Goal: Information Seeking & Learning: Learn about a topic

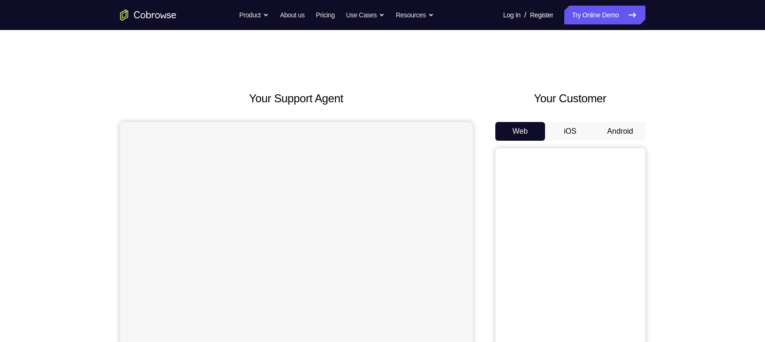
click at [615, 126] on button "Android" at bounding box center [621, 131] width 50 height 19
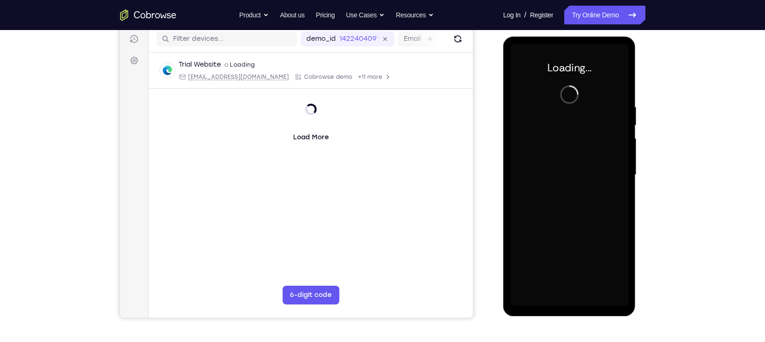
scroll to position [117, 0]
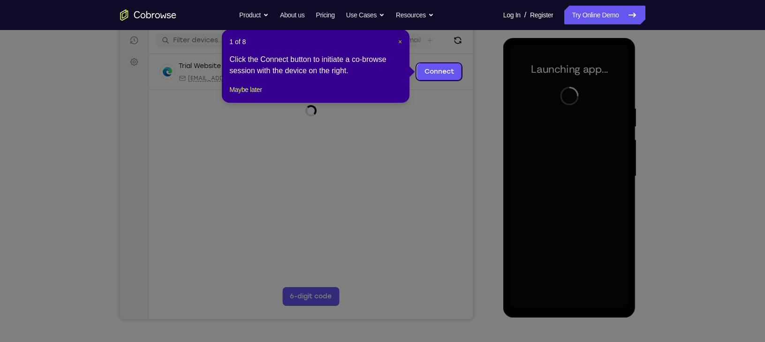
click at [399, 39] on span "×" at bounding box center [400, 42] width 4 height 8
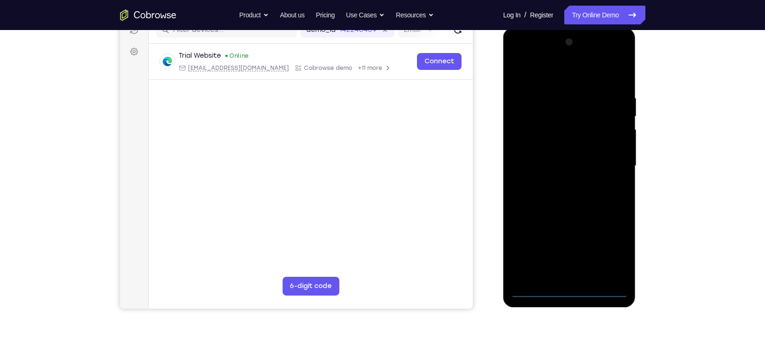
scroll to position [128, 0]
click at [566, 291] on div at bounding box center [570, 166] width 118 height 263
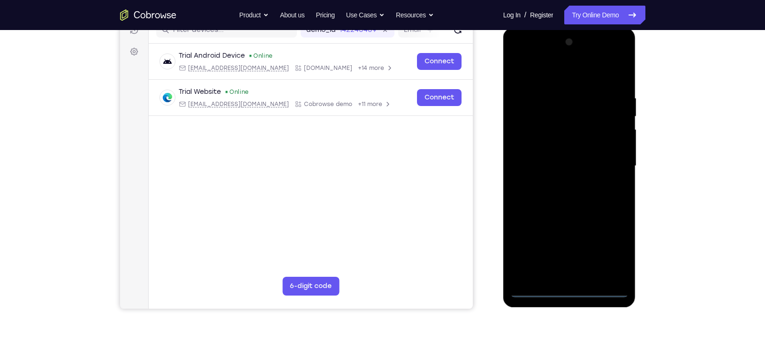
click at [606, 254] on div at bounding box center [570, 166] width 118 height 263
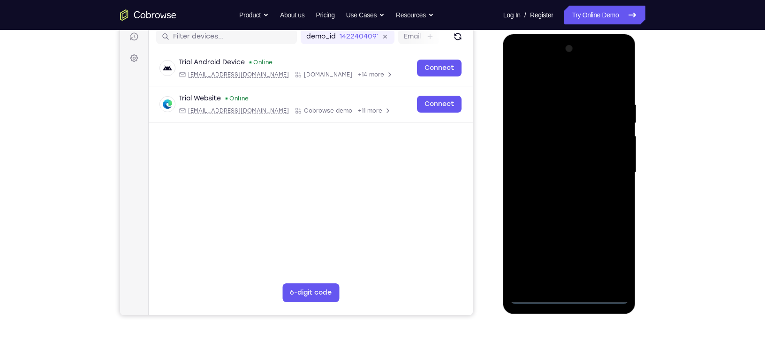
scroll to position [122, 0]
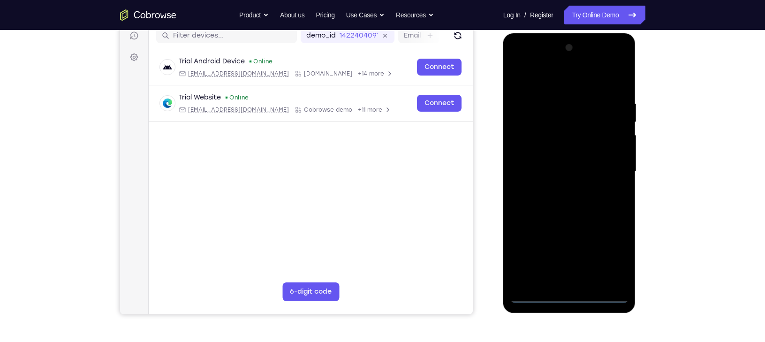
click at [566, 81] on div at bounding box center [570, 171] width 118 height 263
click at [607, 163] on div at bounding box center [570, 171] width 118 height 263
click at [559, 187] on div at bounding box center [570, 171] width 118 height 263
click at [585, 162] on div at bounding box center [570, 171] width 118 height 263
click at [576, 154] on div at bounding box center [570, 171] width 118 height 263
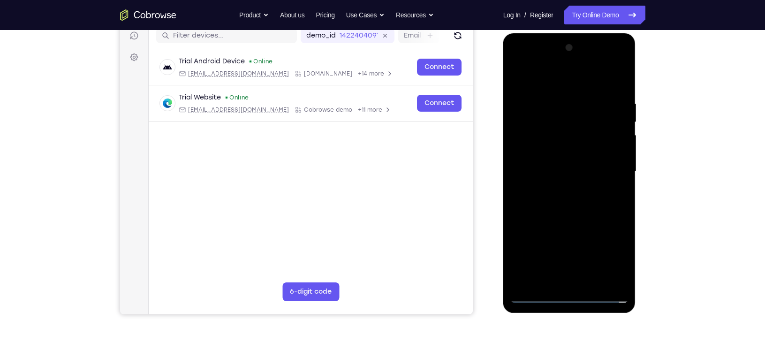
click at [574, 171] on div at bounding box center [570, 171] width 118 height 263
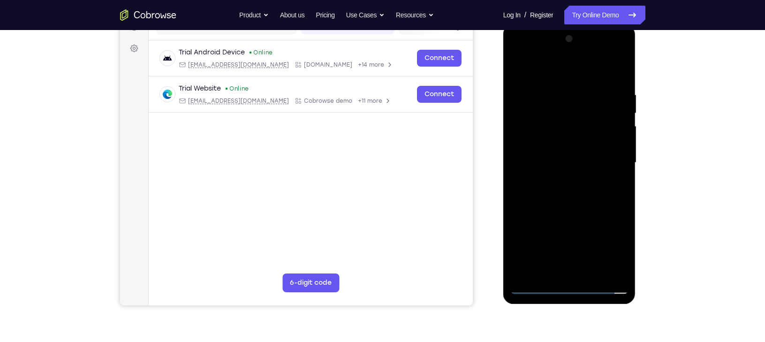
scroll to position [138, 0]
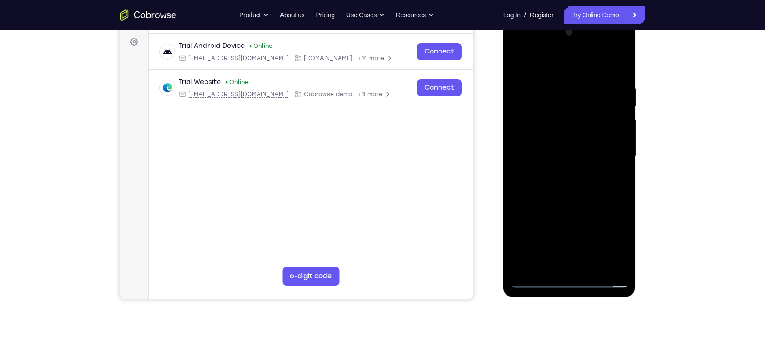
click at [579, 203] on div at bounding box center [570, 156] width 118 height 263
drag, startPoint x: 527, startPoint y: 55, endPoint x: 704, endPoint y: 20, distance: 180.9
click at [637, 20] on html "Online web based iOS Simulators and Android Emulators. Run iPhone, iPad, Mobile…" at bounding box center [571, 159] width 134 height 282
click at [553, 78] on div at bounding box center [570, 156] width 118 height 263
click at [537, 60] on div at bounding box center [570, 156] width 118 height 263
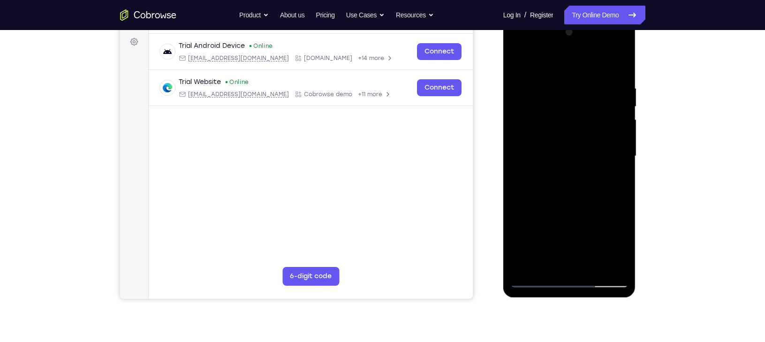
click at [601, 179] on div at bounding box center [570, 156] width 118 height 263
click at [518, 54] on div at bounding box center [570, 156] width 118 height 263
drag, startPoint x: 518, startPoint y: 57, endPoint x: 526, endPoint y: 124, distance: 67.6
click at [526, 124] on div at bounding box center [570, 156] width 118 height 263
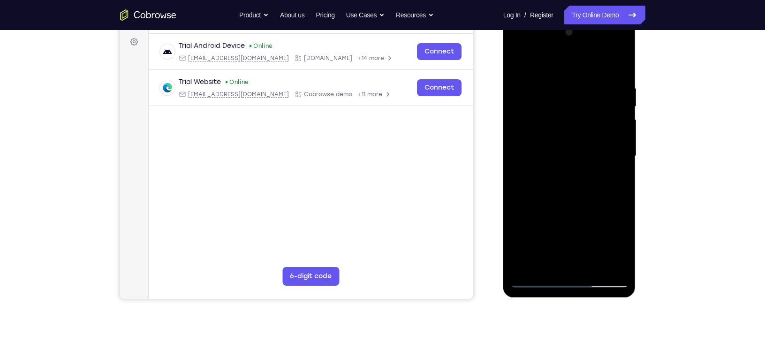
click at [563, 78] on div at bounding box center [570, 156] width 118 height 263
click at [559, 63] on div at bounding box center [570, 156] width 118 height 263
click at [606, 184] on div at bounding box center [570, 156] width 118 height 263
click at [528, 270] on div at bounding box center [570, 156] width 118 height 263
click at [611, 84] on div at bounding box center [570, 156] width 118 height 263
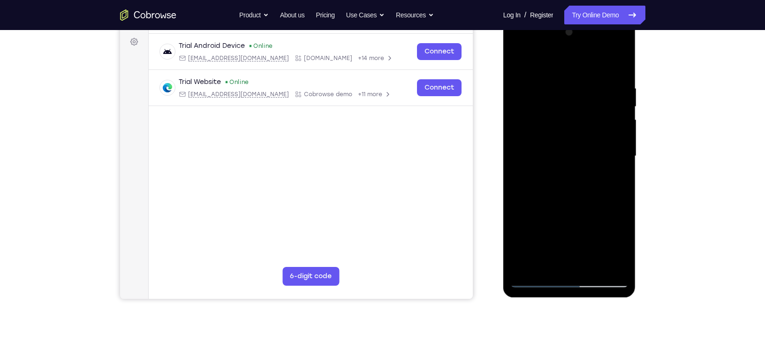
click at [620, 68] on div at bounding box center [570, 156] width 118 height 263
click at [594, 268] on div at bounding box center [570, 156] width 118 height 263
click at [574, 209] on div at bounding box center [570, 156] width 118 height 263
click at [522, 58] on div at bounding box center [570, 156] width 118 height 263
drag, startPoint x: 531, startPoint y: 215, endPoint x: 555, endPoint y: 44, distance: 173.0
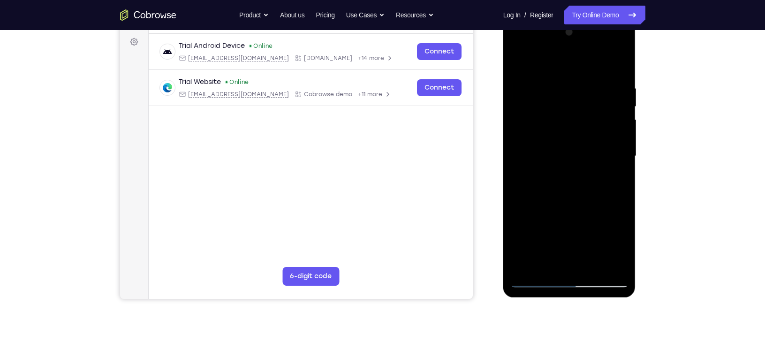
click at [555, 44] on div at bounding box center [570, 156] width 118 height 263
drag, startPoint x: 565, startPoint y: 222, endPoint x: 572, endPoint y: 43, distance: 178.9
click at [572, 43] on div at bounding box center [570, 156] width 118 height 263
drag, startPoint x: 581, startPoint y: 219, endPoint x: 573, endPoint y: 41, distance: 178.1
click at [573, 41] on div at bounding box center [570, 156] width 118 height 263
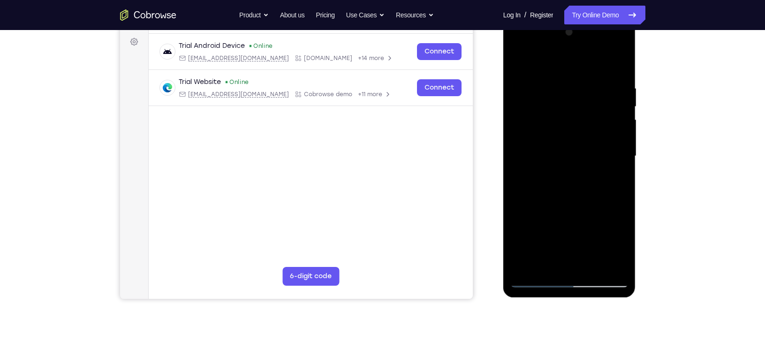
drag, startPoint x: 579, startPoint y: 220, endPoint x: 594, endPoint y: 49, distance: 171.9
click at [594, 49] on div at bounding box center [570, 156] width 118 height 263
drag, startPoint x: 580, startPoint y: 232, endPoint x: 591, endPoint y: 30, distance: 203.1
click at [591, 30] on div at bounding box center [570, 156] width 118 height 263
drag, startPoint x: 578, startPoint y: 212, endPoint x: 586, endPoint y: 18, distance: 194.0
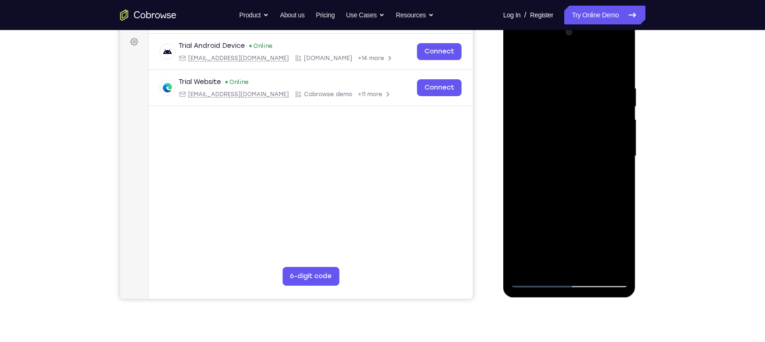
click at [586, 18] on div at bounding box center [570, 158] width 133 height 280
drag, startPoint x: 580, startPoint y: 232, endPoint x: 578, endPoint y: 48, distance: 184.0
click at [578, 48] on div at bounding box center [570, 156] width 118 height 263
drag, startPoint x: 578, startPoint y: 222, endPoint x: 584, endPoint y: 1, distance: 220.7
click at [584, 18] on html "Online web based iOS Simulators and Android Emulators. Run iPhone, iPad, Mobile…" at bounding box center [571, 159] width 134 height 282
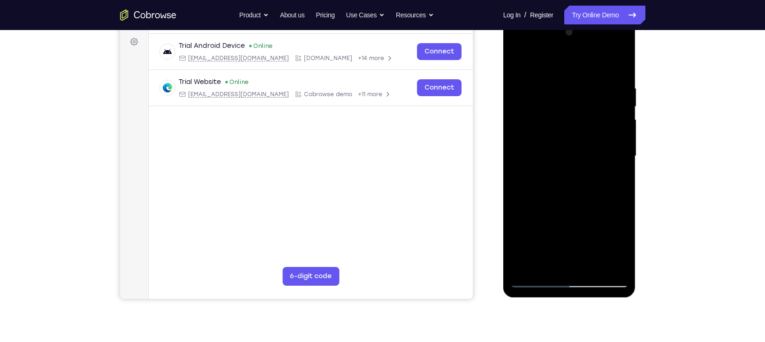
drag, startPoint x: 578, startPoint y: 206, endPoint x: 586, endPoint y: 15, distance: 190.7
click at [586, 18] on html "Online web based iOS Simulators and Android Emulators. Run iPhone, iPad, Mobile…" at bounding box center [571, 159] width 134 height 282
click at [612, 268] on div at bounding box center [570, 156] width 118 height 263
drag, startPoint x: 581, startPoint y: 91, endPoint x: 579, endPoint y: 276, distance: 185.9
click at [579, 276] on div at bounding box center [570, 156] width 118 height 263
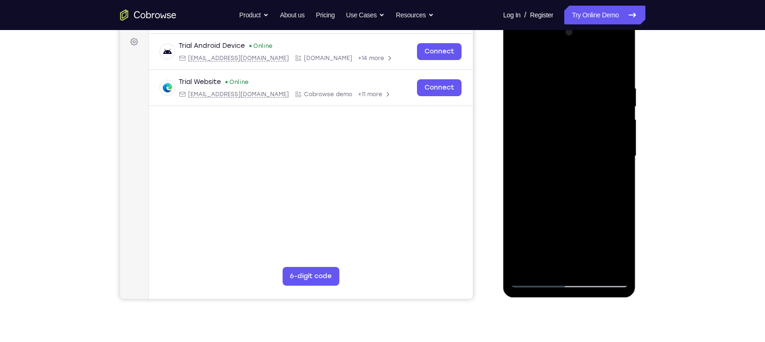
click at [589, 264] on div at bounding box center [570, 156] width 118 height 263
click at [520, 59] on div at bounding box center [570, 156] width 118 height 263
drag, startPoint x: 559, startPoint y: 91, endPoint x: 549, endPoint y: 203, distance: 112.2
click at [549, 203] on div at bounding box center [570, 156] width 118 height 263
click at [527, 268] on div at bounding box center [570, 156] width 118 height 263
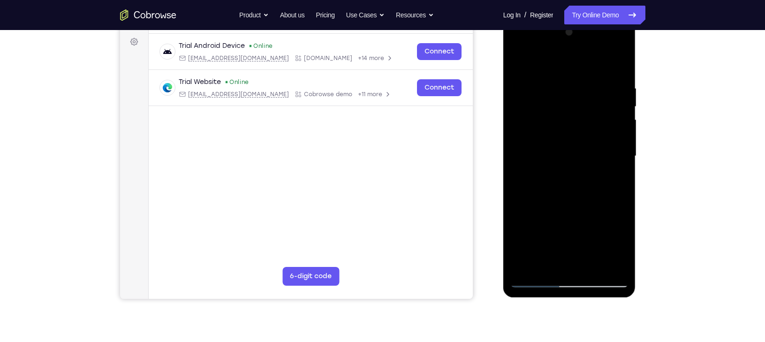
drag, startPoint x: 568, startPoint y: 62, endPoint x: 566, endPoint y: 228, distance: 166.2
click at [566, 228] on div at bounding box center [570, 156] width 118 height 263
click at [551, 76] on div at bounding box center [570, 156] width 118 height 263
click at [618, 64] on div at bounding box center [570, 156] width 118 height 263
drag, startPoint x: 611, startPoint y: 84, endPoint x: 524, endPoint y: 88, distance: 86.9
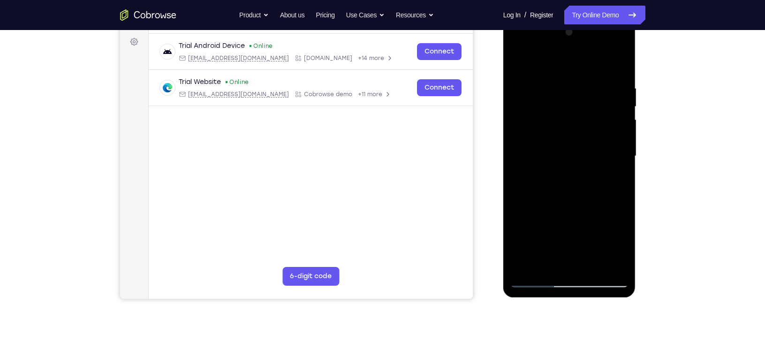
click at [524, 88] on div at bounding box center [570, 156] width 118 height 263
drag, startPoint x: 601, startPoint y: 84, endPoint x: 536, endPoint y: 83, distance: 65.2
click at [536, 83] on div at bounding box center [570, 156] width 118 height 263
drag, startPoint x: 600, startPoint y: 87, endPoint x: 509, endPoint y: 101, distance: 92.6
click at [509, 101] on div at bounding box center [570, 158] width 133 height 280
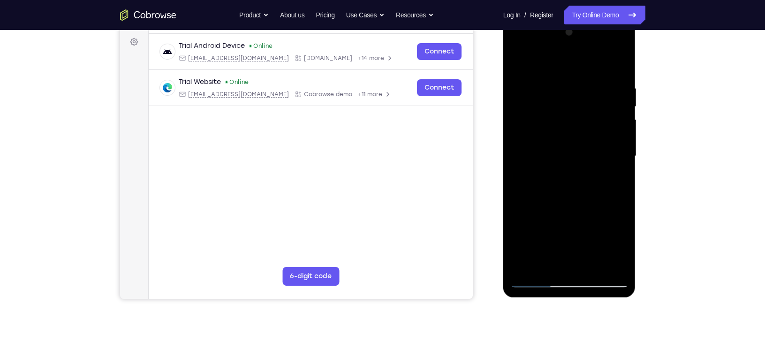
drag, startPoint x: 582, startPoint y: 231, endPoint x: 566, endPoint y: 10, distance: 222.1
click at [566, 18] on html "Online web based iOS Simulators and Android Emulators. Run iPhone, iPad, Mobile…" at bounding box center [571, 159] width 134 height 282
drag, startPoint x: 565, startPoint y: 97, endPoint x: 554, endPoint y: 232, distance: 135.6
click at [554, 232] on div at bounding box center [570, 156] width 118 height 263
drag, startPoint x: 554, startPoint y: 92, endPoint x: 541, endPoint y: 198, distance: 105.9
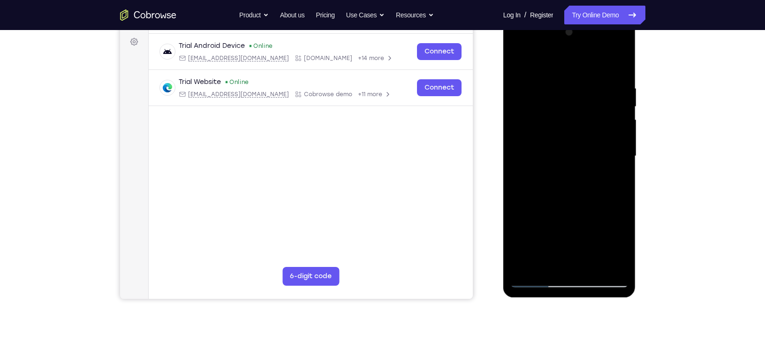
click at [541, 198] on div at bounding box center [570, 156] width 118 height 263
click at [536, 141] on div at bounding box center [570, 156] width 118 height 263
click at [604, 150] on div at bounding box center [570, 156] width 118 height 263
click at [520, 63] on div at bounding box center [570, 156] width 118 height 263
click at [605, 124] on div at bounding box center [570, 156] width 118 height 263
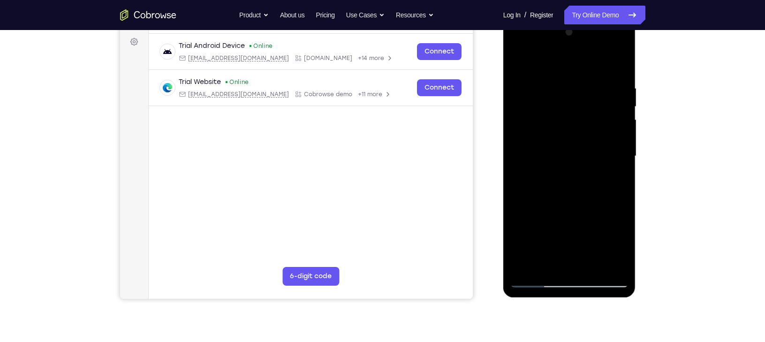
drag, startPoint x: 598, startPoint y: 84, endPoint x: 578, endPoint y: 229, distance: 146.5
click at [578, 229] on div at bounding box center [570, 156] width 118 height 263
click at [618, 264] on div at bounding box center [570, 156] width 118 height 263
click at [536, 278] on div at bounding box center [570, 156] width 118 height 263
click at [521, 60] on div at bounding box center [570, 156] width 118 height 263
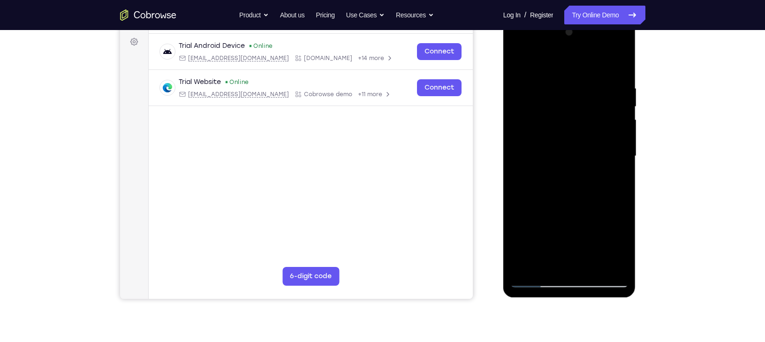
drag, startPoint x: 582, startPoint y: 181, endPoint x: 587, endPoint y: 81, distance: 99.6
click at [587, 81] on div at bounding box center [570, 156] width 118 height 263
click at [577, 172] on div at bounding box center [570, 156] width 118 height 263
click at [518, 61] on div at bounding box center [570, 156] width 118 height 263
drag, startPoint x: 595, startPoint y: 89, endPoint x: 570, endPoint y: 187, distance: 100.9
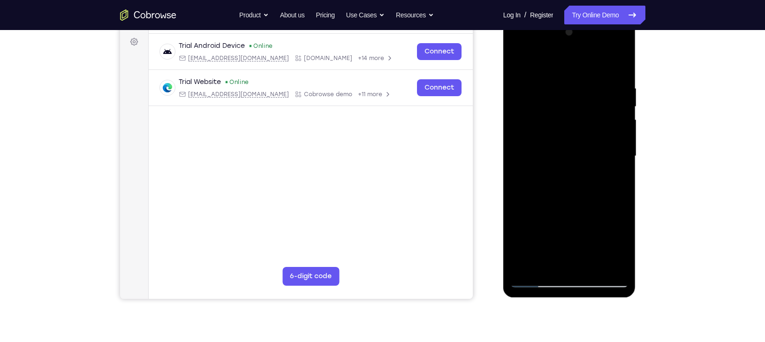
click at [570, 187] on div at bounding box center [570, 156] width 118 height 263
click at [528, 93] on div at bounding box center [570, 156] width 118 height 263
click at [616, 267] on div at bounding box center [570, 156] width 118 height 263
click at [519, 63] on div at bounding box center [570, 156] width 118 height 263
drag, startPoint x: 552, startPoint y: 241, endPoint x: 543, endPoint y: -11, distance: 251.7
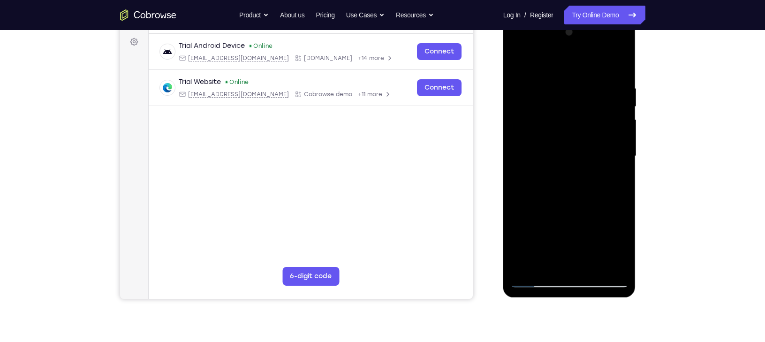
click at [543, 18] on html "Online web based iOS Simulators and Android Emulators. Run iPhone, iPad, Mobile…" at bounding box center [571, 159] width 134 height 282
click at [535, 244] on div at bounding box center [570, 156] width 118 height 263
click at [562, 179] on div at bounding box center [570, 156] width 118 height 263
